Goal: Answer question/provide support: Share knowledge or assist other users

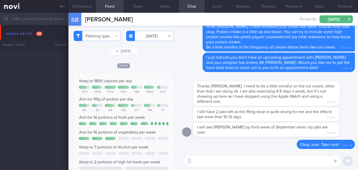
select select "8"
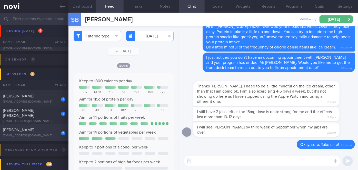
click at [54, 133] on div "2" at bounding box center [59, 131] width 11 height 8
type input "[DATE]"
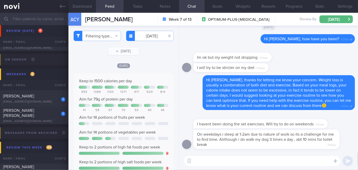
click at [211, 159] on textarea at bounding box center [262, 161] width 156 height 10
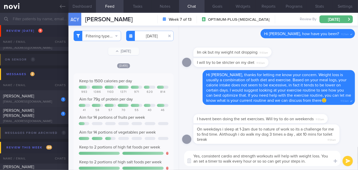
click at [268, 162] on textarea "Yes, consistent cardio and strength workouts will help with weight loss. You an…" at bounding box center [262, 158] width 156 height 15
type textarea "Yes, consistent cardio and strength workouts will help with weight loss. You an…"
click at [352, 163] on button "submit" at bounding box center [348, 161] width 10 height 10
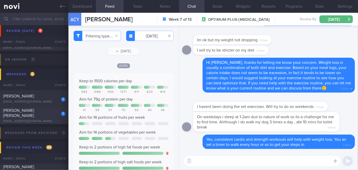
click at [34, 111] on span "[PERSON_NAME] [PERSON_NAME]" at bounding box center [18, 113] width 31 height 9
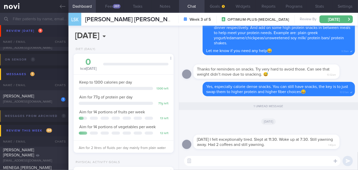
scroll to position [45, 90]
click at [112, 6] on button "Feed 207" at bounding box center [110, 6] width 28 height 13
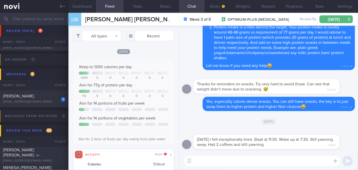
scroll to position [22, 90]
click at [91, 35] on button "All types" at bounding box center [97, 36] width 47 height 10
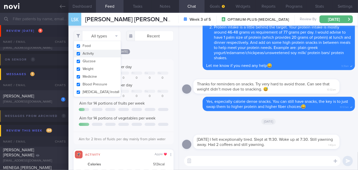
click at [99, 51] on button "Activity" at bounding box center [97, 54] width 47 height 8
checkbox input "false"
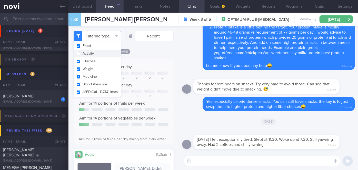
click at [157, 59] on div "Keep to 1300 calories per day Tu We Th Fr Sa Su 1005 0 0 0 0 0 0 Aim for 77g of…" at bounding box center [124, 101] width 100 height 85
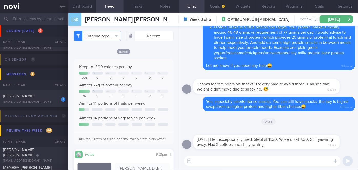
click at [200, 164] on textarea at bounding box center [262, 161] width 156 height 10
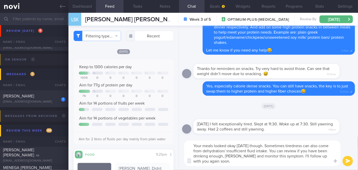
click at [270, 146] on textarea "Your meals looked okay [DATE] though. Sometimes tiredness can also come from de…" at bounding box center [262, 154] width 156 height 26
click at [252, 164] on textarea "Your meals looked okay [DATE] though. Sometimes tiredness can also come from de…" at bounding box center [262, 154] width 156 height 26
type textarea "Your meals looked okay [DATE] though. Sometimes tiredness can also come from de…"
click at [349, 159] on button "submit" at bounding box center [348, 161] width 10 height 10
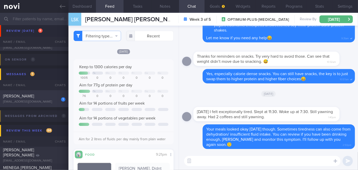
click at [54, 97] on div "1" at bounding box center [59, 98] width 11 height 8
select select "7"
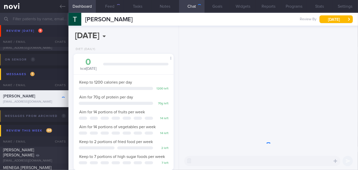
scroll to position [51, 87]
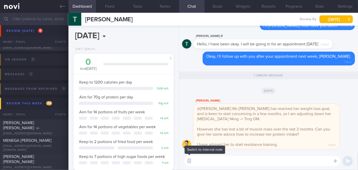
click at [189, 160] on button "button" at bounding box center [189, 160] width 9 height 9
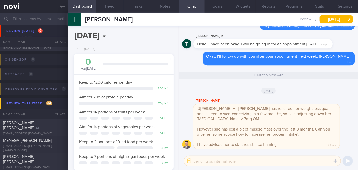
click at [198, 161] on textarea at bounding box center [262, 161] width 156 height 10
type textarea "Hi Dr @[PERSON_NAME], thank you for the update. I will coach her on her protein…"
click at [347, 160] on button "submit" at bounding box center [348, 161] width 10 height 10
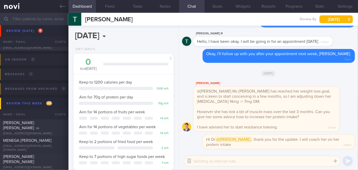
click at [189, 162] on button "button" at bounding box center [189, 160] width 9 height 9
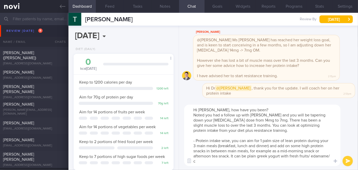
scroll to position [0, 0]
click at [255, 119] on textarea "Hi [PERSON_NAME], how have you been? Noted you had a follow up with [PERSON_NAM…" at bounding box center [262, 136] width 156 height 62
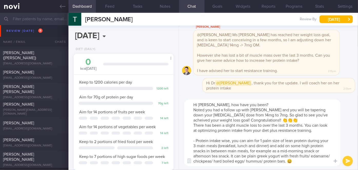
click at [261, 125] on textarea "Hi [PERSON_NAME], how have you been? Noted you had a follow up with [PERSON_NAM…" at bounding box center [262, 133] width 156 height 67
type textarea "Hi [PERSON_NAME], how have you been? Noted you had a follow up with [PERSON_NAM…"
click at [348, 164] on button "submit" at bounding box center [348, 161] width 10 height 10
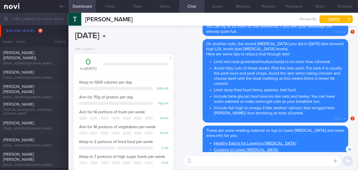
scroll to position [-1432, 0]
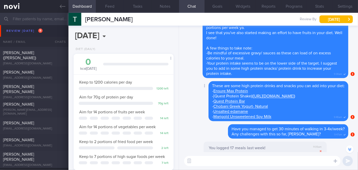
click at [288, 84] on span "These are some high protein drinks and snacks you can add into your diet:" at bounding box center [278, 86] width 133 height 4
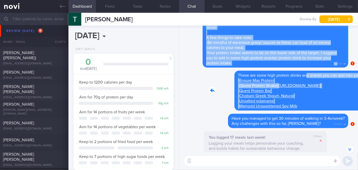
scroll to position [-2457, 0]
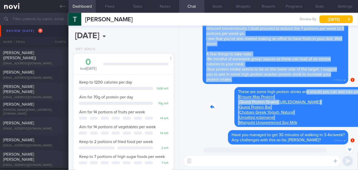
drag, startPoint x: 276, startPoint y: 77, endPoint x: 344, endPoint y: 67, distance: 68.8
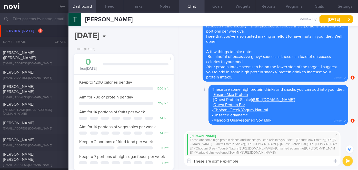
type textarea "These are some examples"
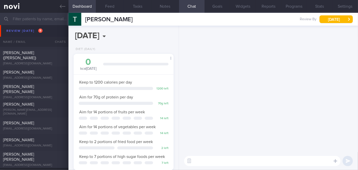
scroll to position [0, 0]
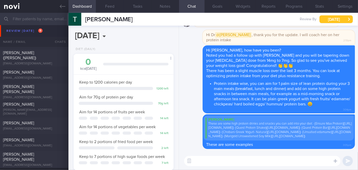
click at [331, 23] on button "[DATE]" at bounding box center [336, 19] width 33 height 8
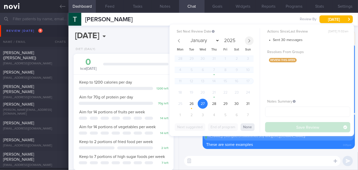
click at [249, 42] on icon at bounding box center [250, 41] width 4 height 4
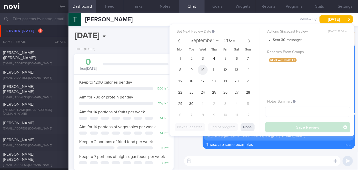
click at [203, 66] on span "10" at bounding box center [203, 70] width 10 height 10
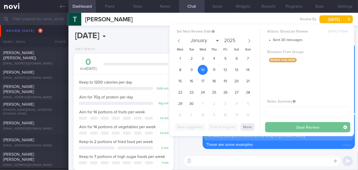
click at [273, 124] on button "Save Review" at bounding box center [307, 127] width 85 height 10
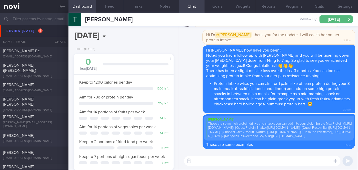
scroll to position [1548, 0]
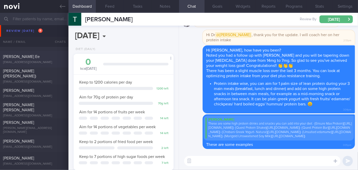
click at [35, 61] on div "[EMAIL_ADDRESS][DOMAIN_NAME]" at bounding box center [34, 63] width 62 height 4
select select "7"
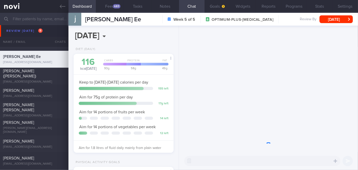
scroll to position [44, 87]
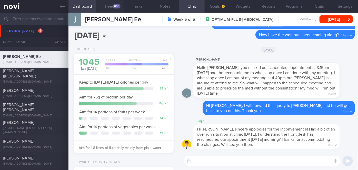
click at [115, 8] on div "683" at bounding box center [117, 6] width 8 height 4
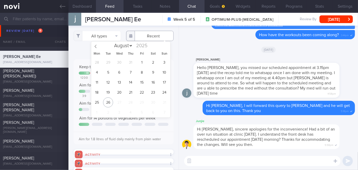
click at [146, 35] on input "text" at bounding box center [149, 36] width 47 height 10
click at [96, 93] on span "18" at bounding box center [97, 92] width 10 height 10
type input "[DATE]"
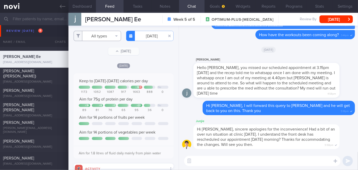
click at [95, 31] on button "All types" at bounding box center [97, 36] width 47 height 10
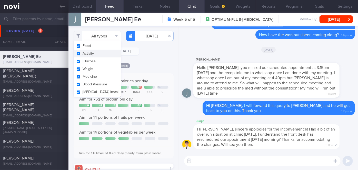
click at [100, 52] on button "Activity" at bounding box center [97, 54] width 47 height 8
checkbox input "false"
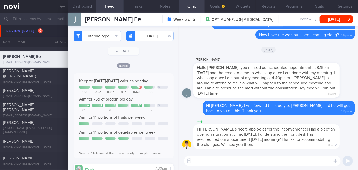
click at [153, 63] on div "[DATE]" at bounding box center [124, 65] width 100 height 5
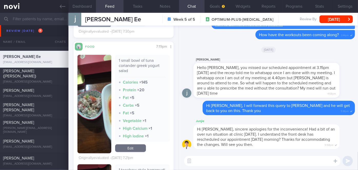
scroll to position [223, 0]
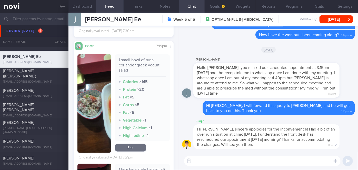
click at [101, 81] on button "button" at bounding box center [94, 103] width 34 height 99
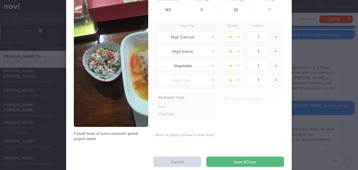
scroll to position [32, 0]
click at [303, 60] on div "Evaluate Food Photo 1 small bowl of tuna coriander greek yogurt salad Calories …" at bounding box center [179, 85] width 358 height 170
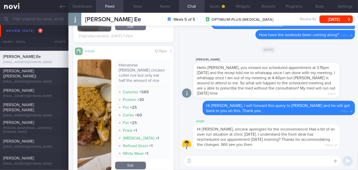
scroll to position [437, 0]
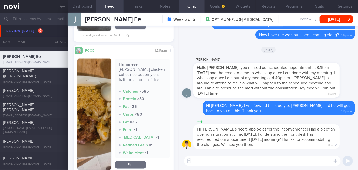
click at [93, 119] on button "button" at bounding box center [94, 114] width 34 height 111
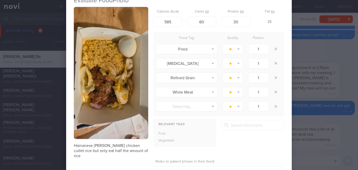
scroll to position [20, 0]
click at [300, 53] on div "Evaluate Food Photo Hainanese [PERSON_NAME] chicken cutlet rice but only eat ha…" at bounding box center [179, 85] width 358 height 170
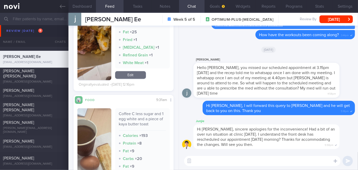
scroll to position [547, 0]
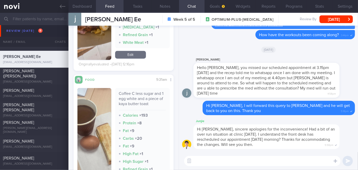
click at [96, 104] on img "button" at bounding box center [94, 137] width 34 height 99
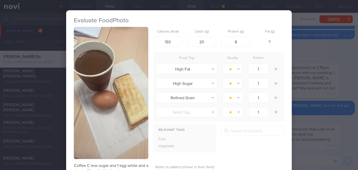
click at [300, 55] on div "Evaluate Food Photo Coffee C less sugar and 1 egg white and a piece of kaya but…" at bounding box center [179, 85] width 358 height 170
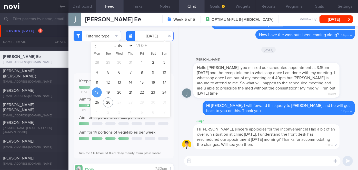
click at [151, 35] on input "[DATE]" at bounding box center [149, 36] width 47 height 10
click at [107, 91] on span "19" at bounding box center [108, 92] width 10 height 10
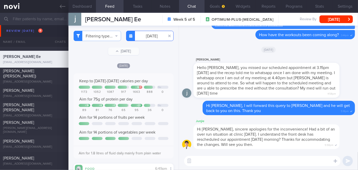
click at [148, 40] on input "[DATE]" at bounding box center [149, 36] width 47 height 10
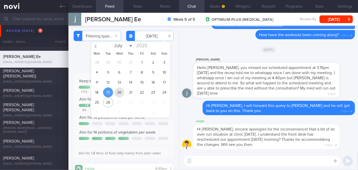
click at [117, 92] on span "20" at bounding box center [119, 92] width 10 height 10
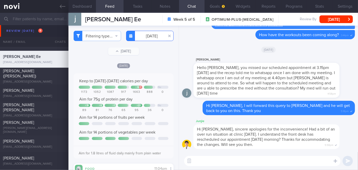
click at [149, 35] on input "[DATE]" at bounding box center [149, 36] width 47 height 10
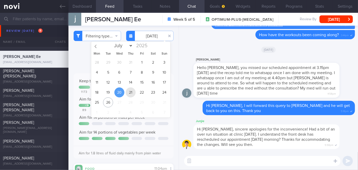
click at [131, 91] on span "21" at bounding box center [131, 92] width 10 height 10
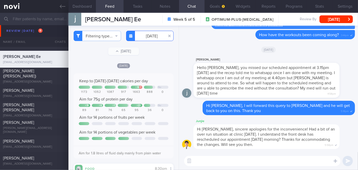
click at [151, 35] on input "[DATE]" at bounding box center [149, 36] width 47 height 10
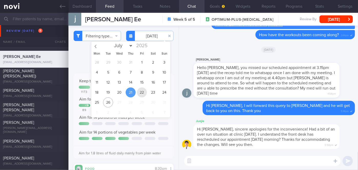
click at [145, 94] on span "22" at bounding box center [142, 92] width 10 height 10
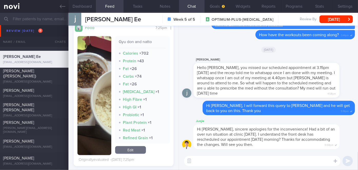
scroll to position [242, 0]
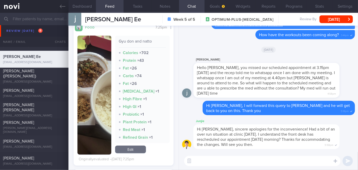
click at [98, 94] on button "button" at bounding box center [94, 95] width 34 height 119
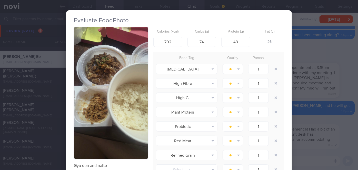
click at [299, 76] on div "Evaluate Food Photo Gyu don and natto Calories (kcal) 702 Carbs (g) 74 Protein …" at bounding box center [179, 85] width 358 height 170
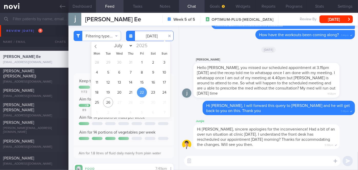
click at [149, 37] on input "[DATE]" at bounding box center [149, 36] width 47 height 10
click at [151, 93] on span "23" at bounding box center [153, 92] width 10 height 10
type input "[DATE]"
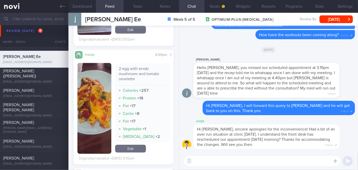
scroll to position [344, 0]
click at [205, 167] on div "​ ​" at bounding box center [268, 161] width 179 height 18
click at [205, 166] on textarea at bounding box center [262, 161] width 156 height 10
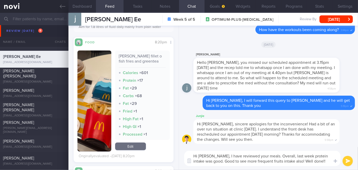
scroll to position [0, 0]
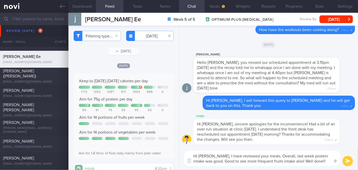
click at [310, 162] on textarea "Hi [PERSON_NAME], I have reviewed your meals. Overall, last week protein intake…" at bounding box center [262, 158] width 156 height 15
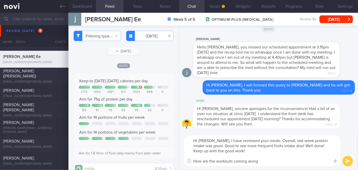
type textarea "Hi [PERSON_NAME], I have reviewed your meals. Overall, last week protein intake…"
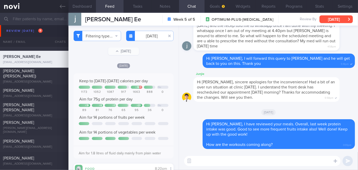
click at [328, 19] on button "[DATE]" at bounding box center [336, 19] width 33 height 8
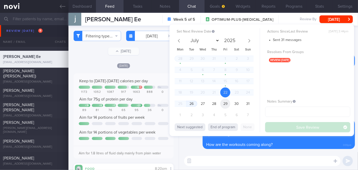
click at [224, 105] on span "29" at bounding box center [225, 104] width 10 height 10
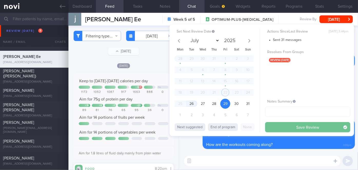
click at [274, 125] on button "Save Review" at bounding box center [307, 127] width 85 height 10
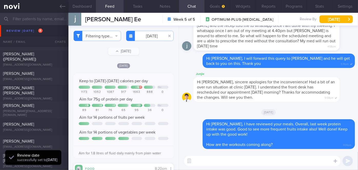
click at [39, 18] on input "text" at bounding box center [179, 19] width 358 height 12
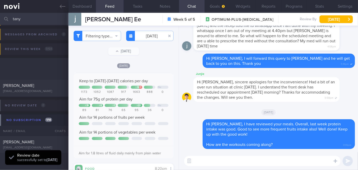
scroll to position [58, 0]
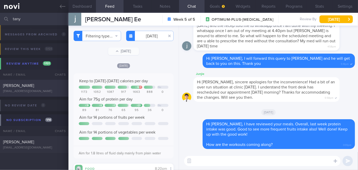
type input "tany"
click at [61, 87] on div "[PERSON_NAME]" at bounding box center [33, 85] width 61 height 5
select select "8"
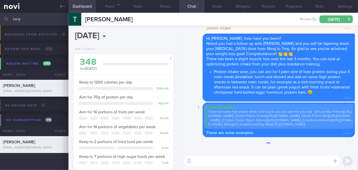
scroll to position [51, 87]
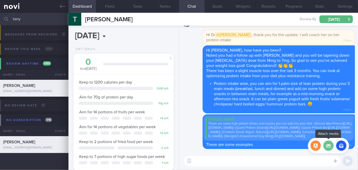
click at [328, 144] on label at bounding box center [328, 146] width 10 height 10
click at [0, 0] on input "file" at bounding box center [0, 0] width 0 height 0
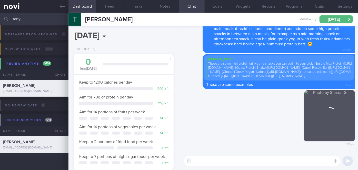
click at [219, 160] on textarea at bounding box center [262, 161] width 156 height 10
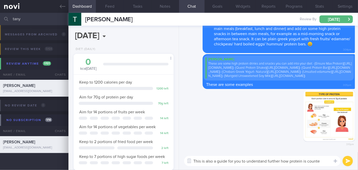
type textarea "This is also a guide for you to understand further how protein is counted"
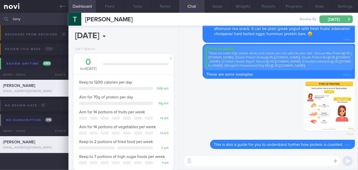
click at [37, 17] on input "tany" at bounding box center [179, 19] width 358 height 12
type input "t"
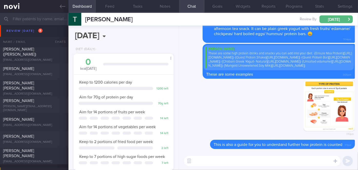
scroll to position [1553, 0]
click at [37, 98] on div "[PERSON_NAME] [PERSON_NAME][EMAIL_ADDRESS][DOMAIN_NAME] [DATE] [DATE] OPTIMUM-P…" at bounding box center [179, 104] width 358 height 17
click at [45, 110] on div "[PERSON_NAME][EMAIL_ADDRESS][DOMAIN_NAME]" at bounding box center [34, 108] width 62 height 8
select select "7"
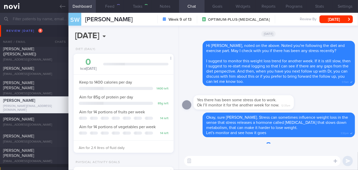
scroll to position [51, 87]
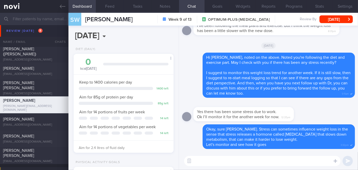
click at [225, 162] on textarea at bounding box center [262, 161] width 156 height 10
type textarea "Hi [PERSON_NAME], how have you been?"
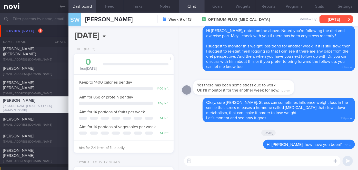
click at [330, 21] on button "[DATE]" at bounding box center [336, 19] width 33 height 8
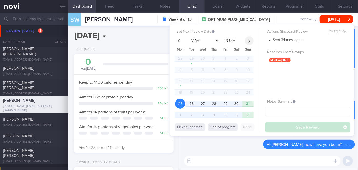
click at [250, 40] on icon at bounding box center [250, 41] width 4 height 4
select select "8"
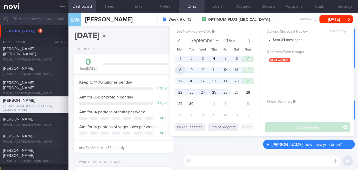
click at [182, 66] on span "8" at bounding box center [180, 70] width 10 height 10
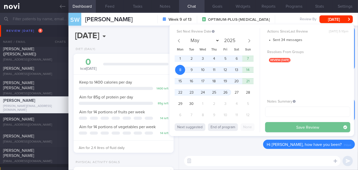
click at [285, 124] on button "Save Review" at bounding box center [307, 127] width 85 height 10
